Goal: Task Accomplishment & Management: Use online tool/utility

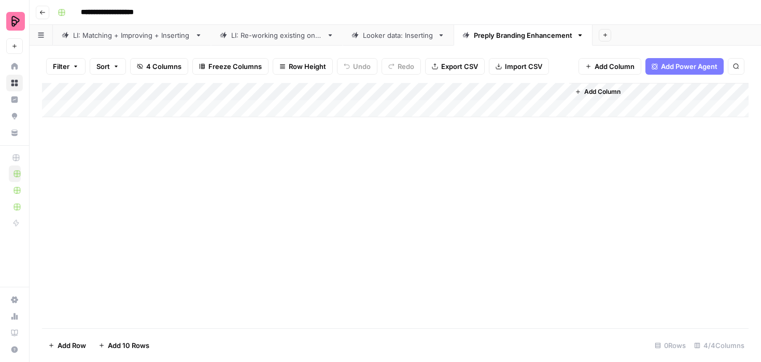
click at [161, 110] on div "Add Column" at bounding box center [395, 100] width 707 height 34
click at [212, 109] on div "Add Column" at bounding box center [395, 109] width 707 height 52
click at [132, 111] on div "Add Column" at bounding box center [395, 109] width 707 height 52
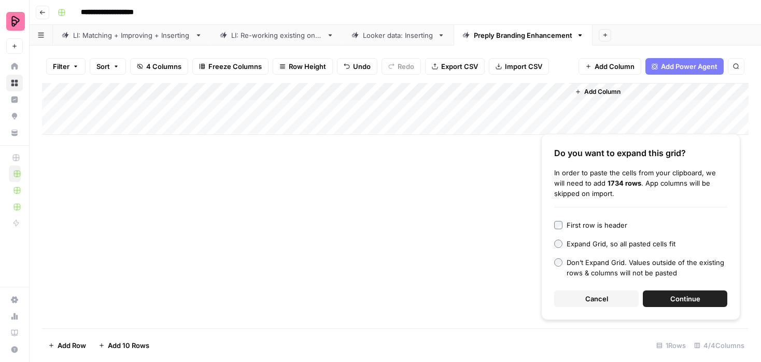
click at [679, 299] on span "Continue" at bounding box center [685, 298] width 30 height 10
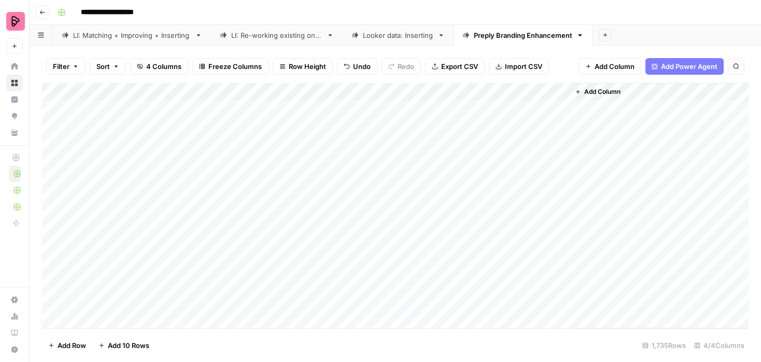
click at [277, 110] on div "Add Column" at bounding box center [395, 205] width 707 height 245
click at [468, 92] on div "Add Column" at bounding box center [395, 205] width 707 height 245
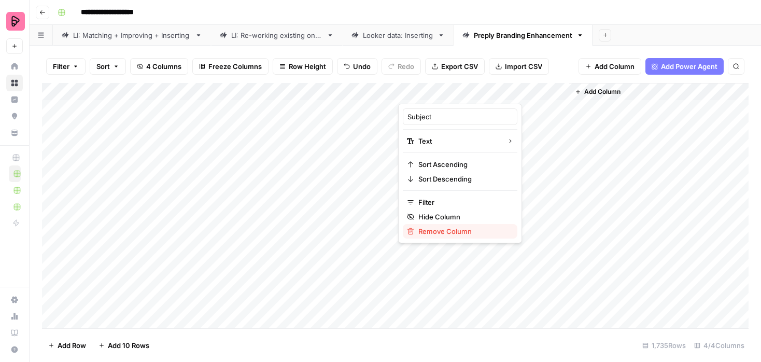
click at [440, 232] on span "Remove Column" at bounding box center [463, 231] width 91 height 10
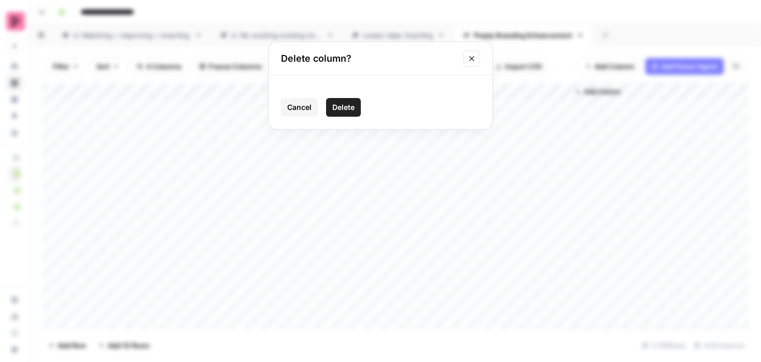
click at [340, 107] on span "Delete" at bounding box center [343, 107] width 22 height 10
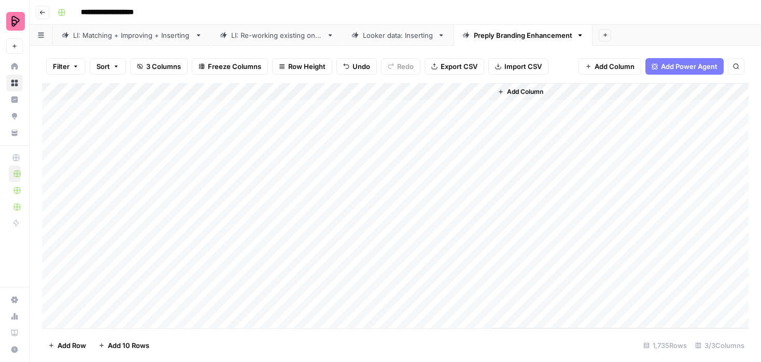
click at [459, 114] on div "Add Column" at bounding box center [395, 205] width 707 height 245
click at [581, 36] on icon "button" at bounding box center [579, 35] width 7 height 7
click at [607, 89] on span "Delete Sheet" at bounding box center [623, 93] width 50 height 10
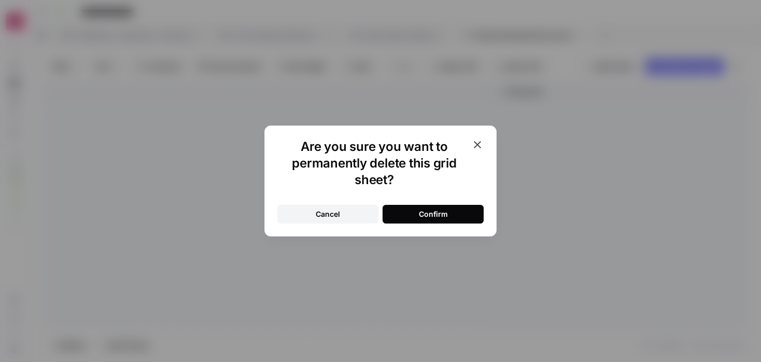
click at [427, 215] on div "Confirm" at bounding box center [433, 214] width 29 height 10
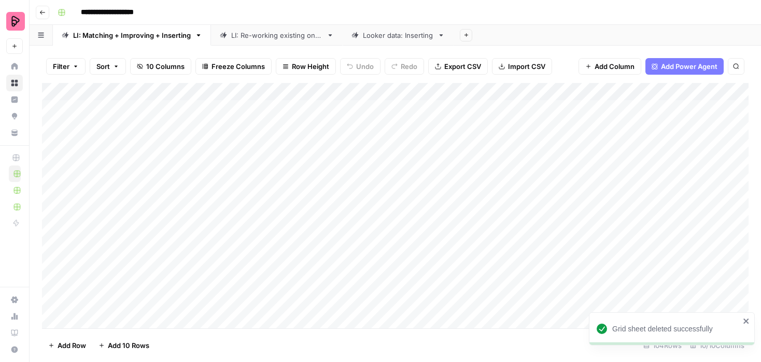
click at [469, 37] on icon "button" at bounding box center [466, 35] width 6 height 6
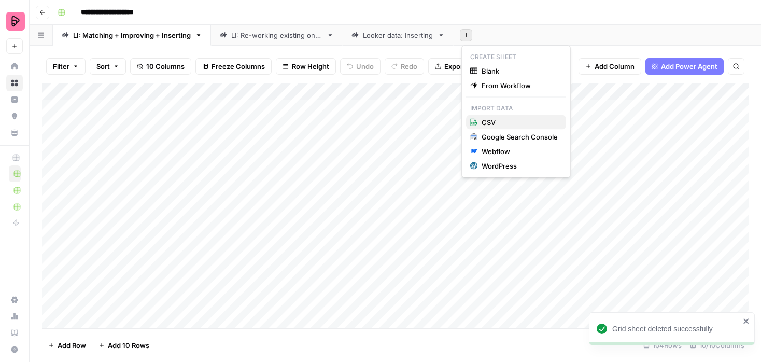
click at [498, 126] on span "CSV" at bounding box center [520, 122] width 76 height 10
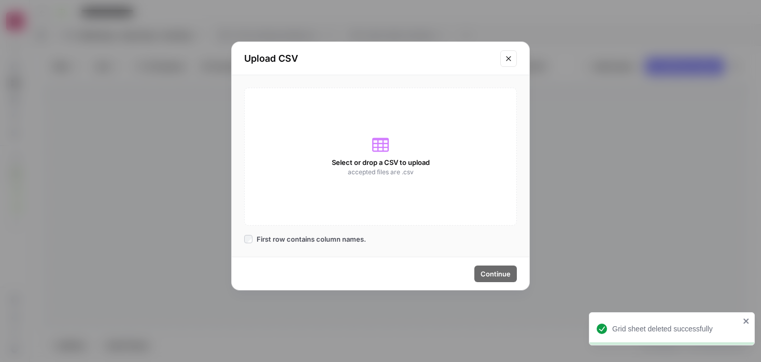
click at [376, 128] on div "Select or drop a CSV to upload accepted files are .csv" at bounding box center [380, 157] width 273 height 138
click at [381, 162] on span "Select or drop a CSV to upload" at bounding box center [381, 162] width 98 height 10
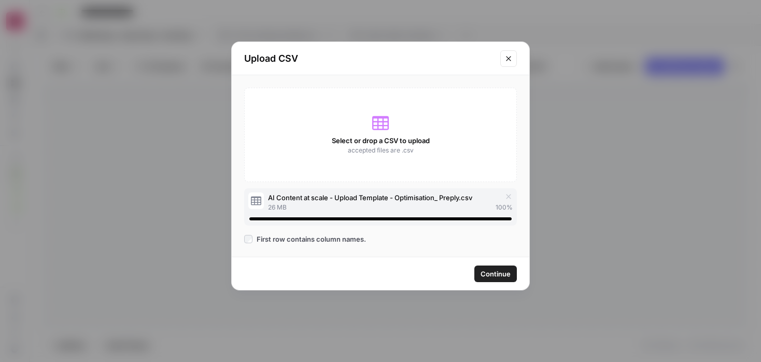
click at [500, 274] on span "Continue" at bounding box center [496, 274] width 30 height 10
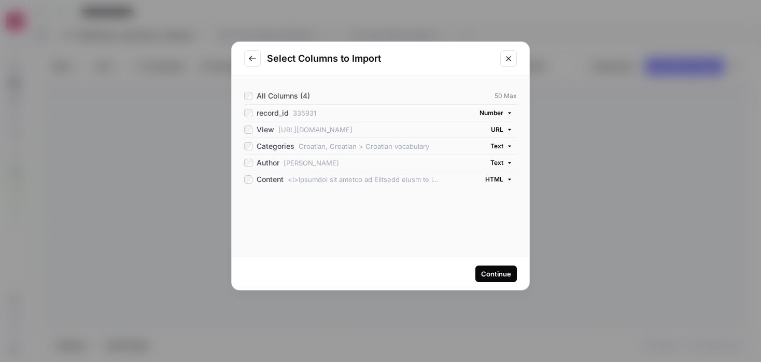
click at [497, 274] on div "Continue" at bounding box center [496, 274] width 30 height 10
click at [499, 274] on div "Continue" at bounding box center [496, 274] width 30 height 10
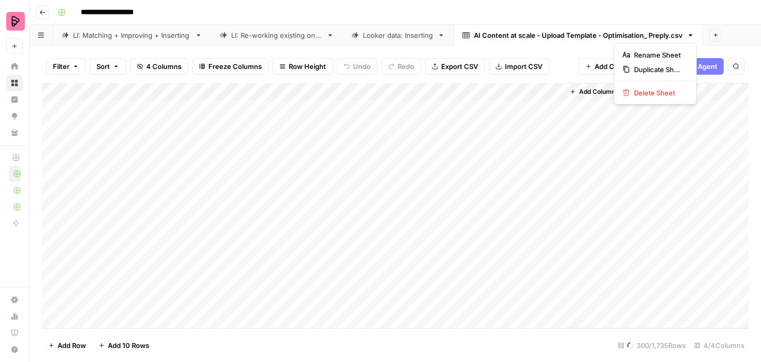
click at [693, 34] on icon "button" at bounding box center [691, 35] width 4 height 2
click at [665, 51] on span "Rename Sheet" at bounding box center [659, 55] width 50 height 10
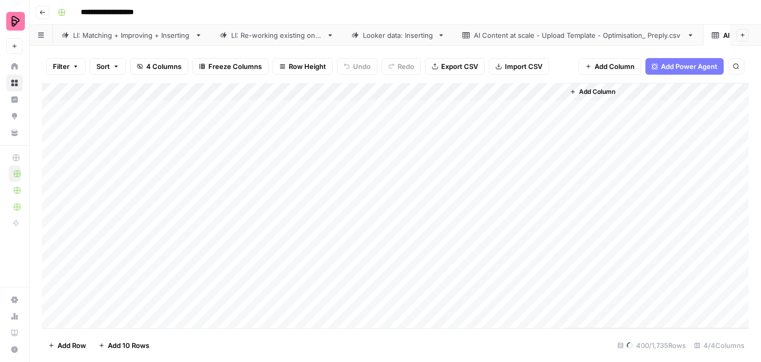
click at [691, 35] on icon at bounding box center [690, 35] width 7 height 7
click at [692, 34] on icon "button" at bounding box center [690, 35] width 7 height 7
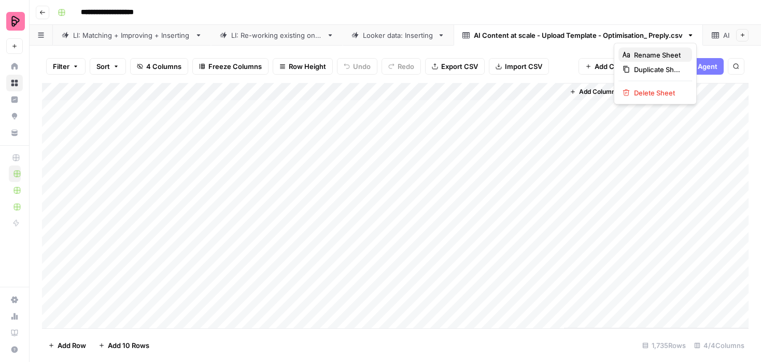
click at [664, 55] on span "Rename Sheet" at bounding box center [659, 55] width 50 height 10
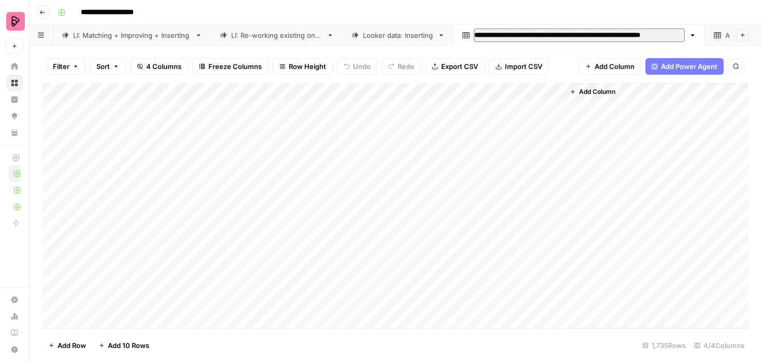
click at [561, 37] on input "**********" at bounding box center [579, 35] width 211 height 13
type input "**********"
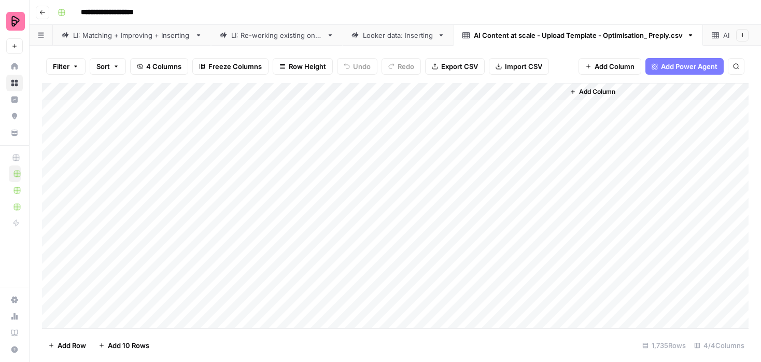
click at [615, 121] on div "Add Column" at bounding box center [656, 205] width 185 height 245
click at [692, 36] on icon "button" at bounding box center [690, 35] width 7 height 7
click at [665, 56] on span "Rename Sheet" at bounding box center [659, 55] width 50 height 10
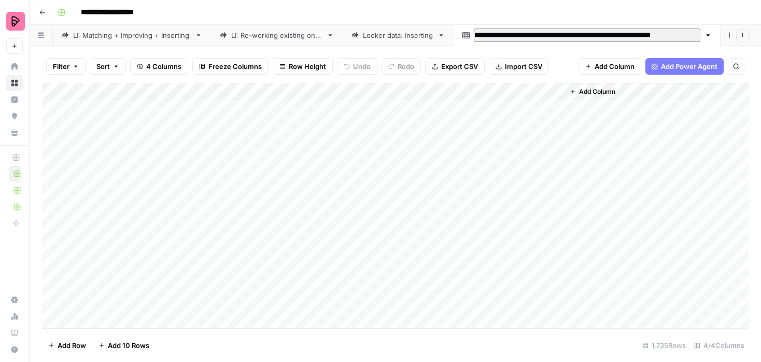
click at [631, 31] on input "**********" at bounding box center [587, 35] width 227 height 13
type input "**********"
